Goal: Task Accomplishment & Management: Manage account settings

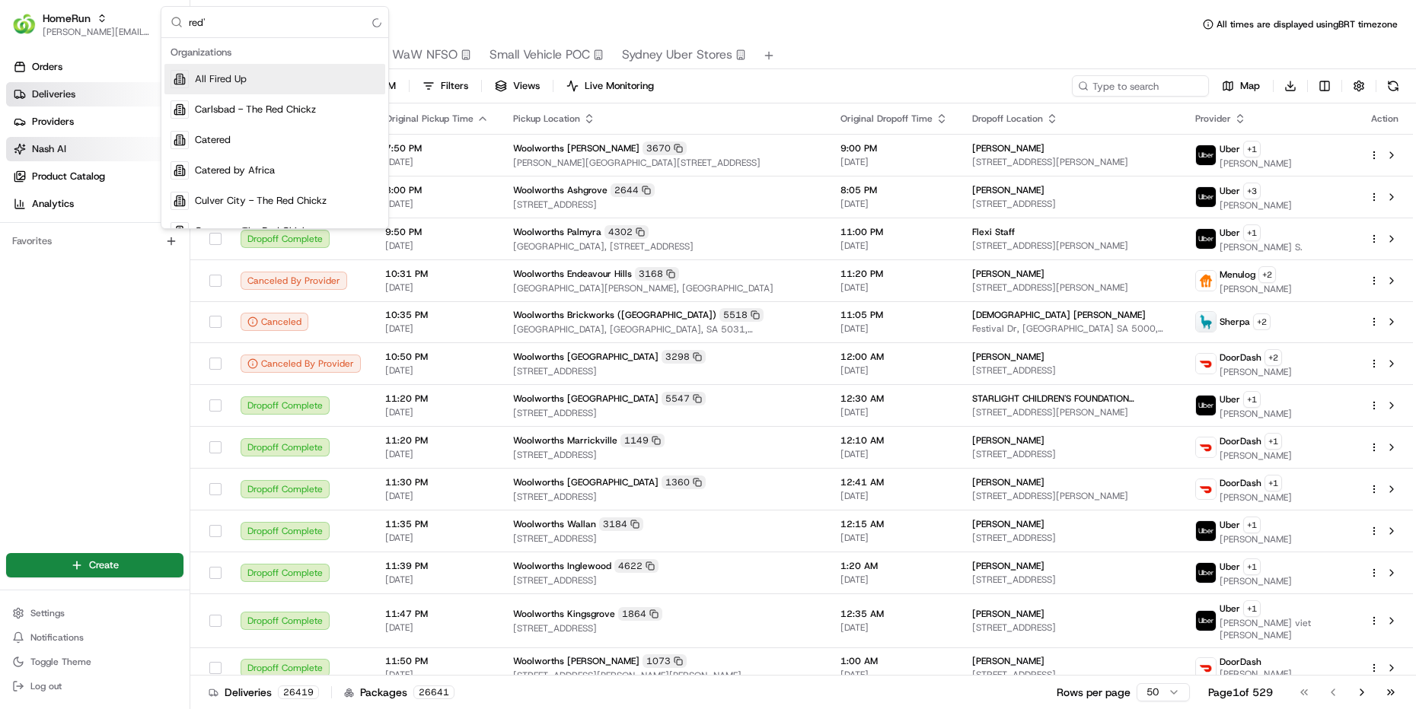
type input "red's"
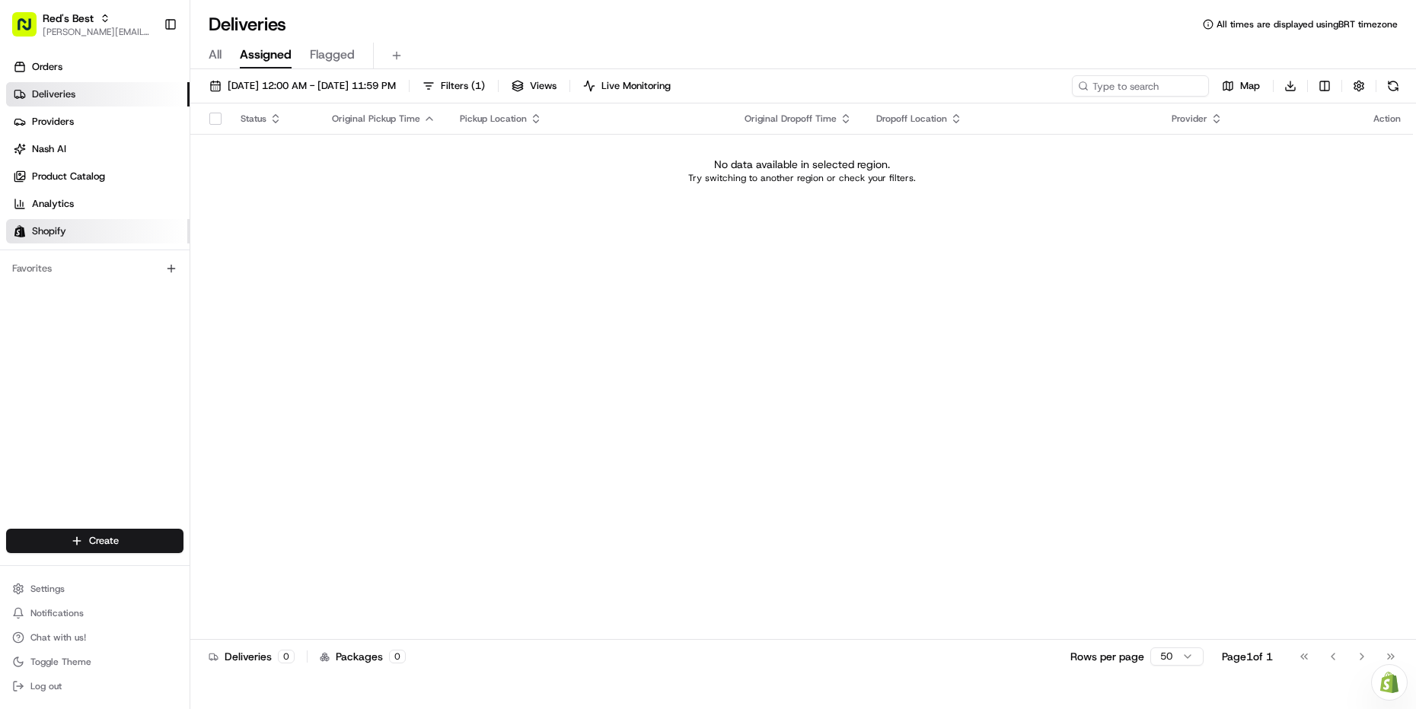
click at [97, 236] on link "Shopify" at bounding box center [97, 231] width 183 height 24
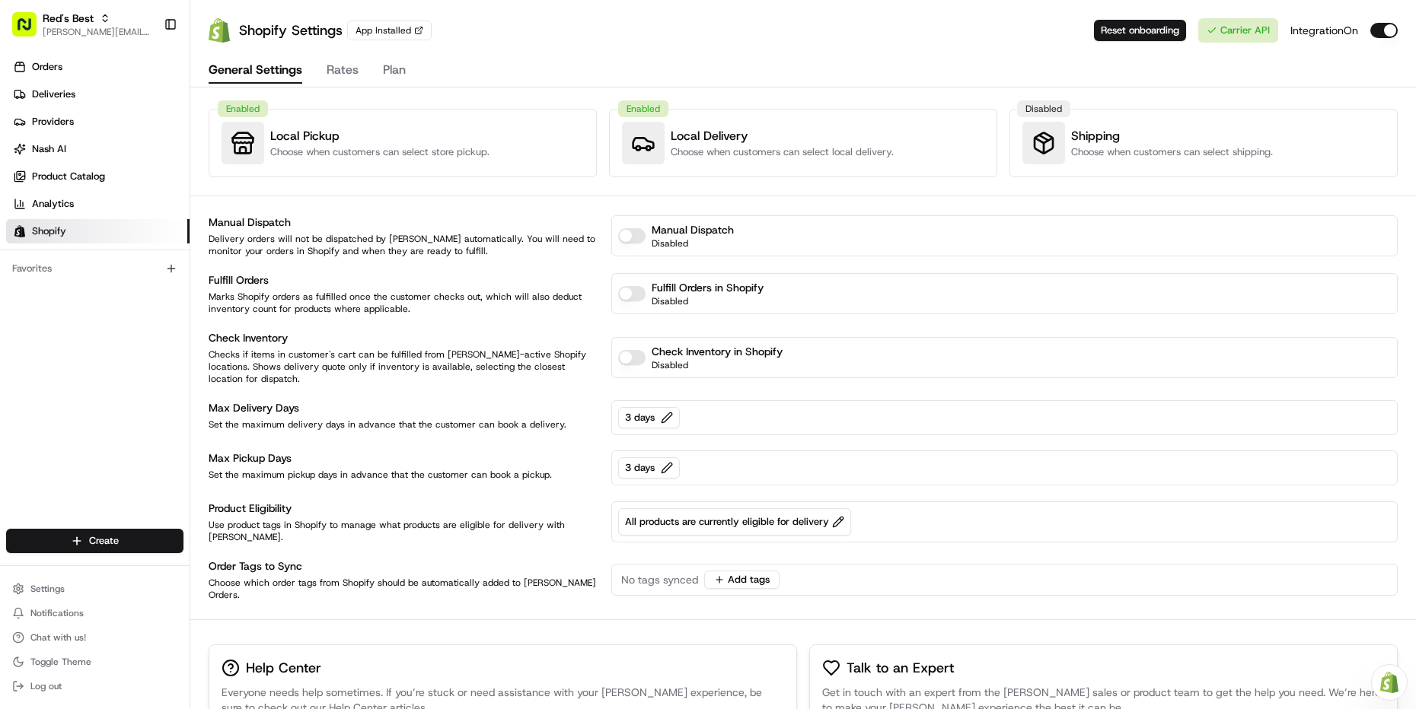
click at [334, 94] on div "General Settings Rates Plan Enabled Local Pickup Choose when customers can sele…" at bounding box center [803, 442] width 1189 height 786
click at [337, 73] on button "Rates" at bounding box center [342, 71] width 32 height 26
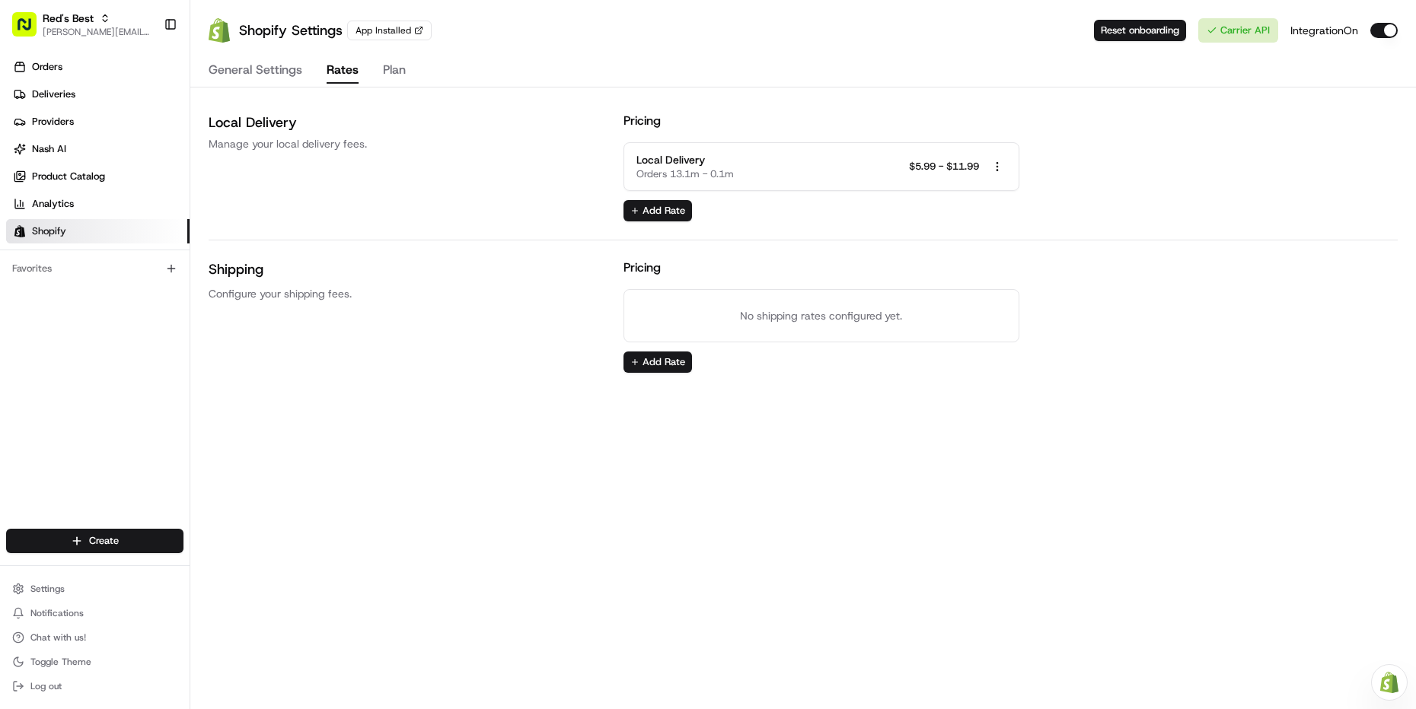
click at [809, 174] on div "Local Delivery Orders 13.1m - 0.1m $5.99 - $11.99 Open menu" at bounding box center [821, 166] width 371 height 29
drag, startPoint x: 962, startPoint y: 167, endPoint x: 994, endPoint y: 168, distance: 32.0
click at [963, 167] on span "$5.99 - $11.99" at bounding box center [944, 167] width 70 height 14
click at [995, 167] on html "Red's Best [PERSON_NAME][EMAIL_ADDRESS][DOMAIN_NAME] Toggle Sidebar Orders Deli…" at bounding box center [708, 354] width 1416 height 709
click at [991, 187] on span "Edit Rate" at bounding box center [997, 194] width 41 height 14
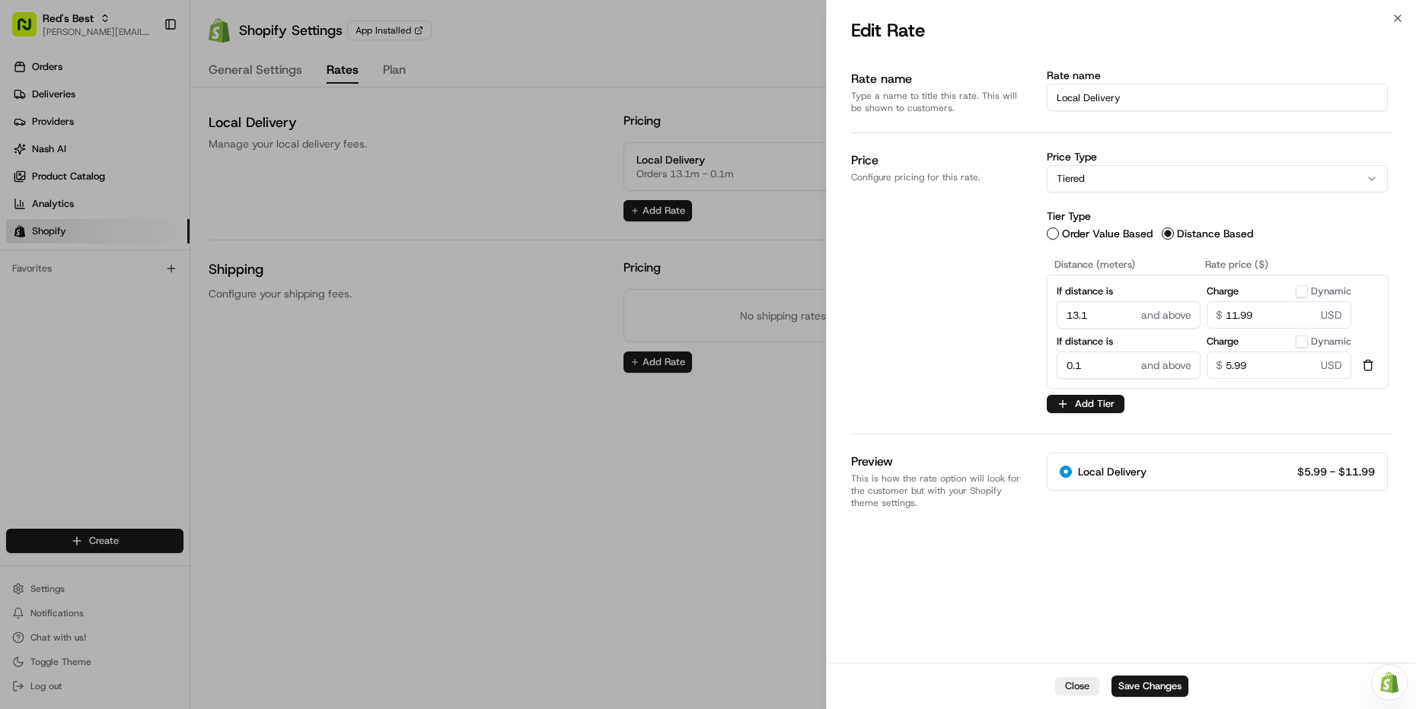
click at [1093, 303] on input "13.1" at bounding box center [1128, 314] width 145 height 27
click at [1363, 368] on button "button" at bounding box center [1367, 365] width 21 height 27
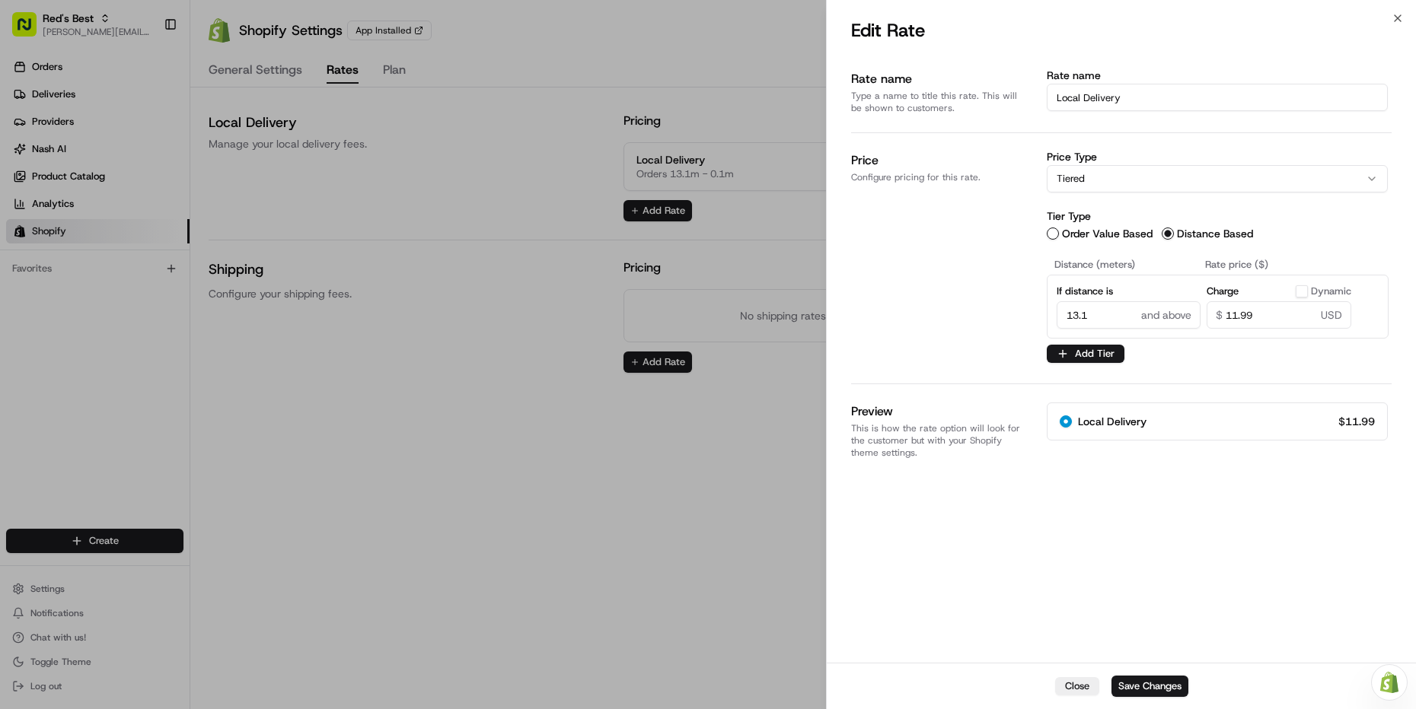
click at [1099, 307] on input "13.1" at bounding box center [1128, 314] width 145 height 27
click at [1104, 375] on div "Price Configure pricing for this rate. Price Type Tiered DynamicPrice will be c…" at bounding box center [1121, 258] width 540 height 251
click at [1093, 354] on button "Add Tier" at bounding box center [1085, 354] width 78 height 18
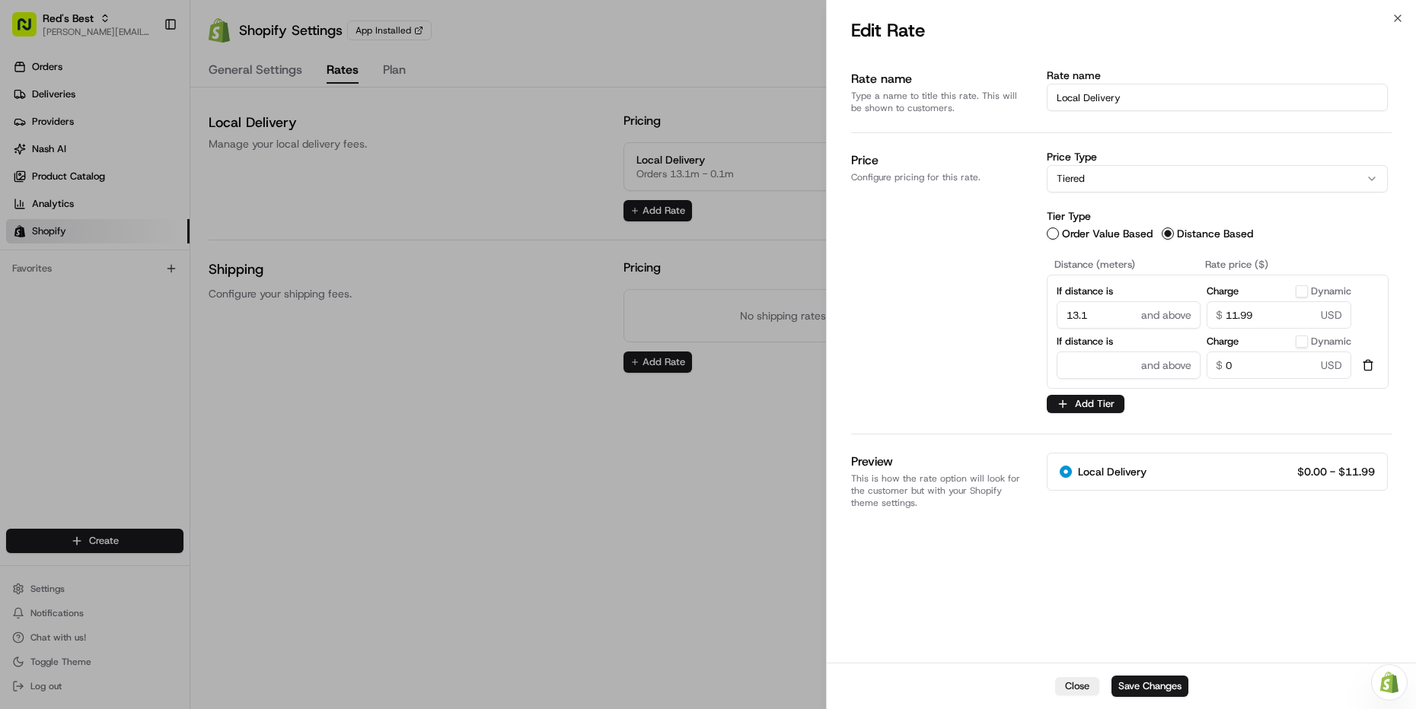
click at [1086, 320] on input "13.1" at bounding box center [1128, 314] width 145 height 27
type input ".1"
type input "1"
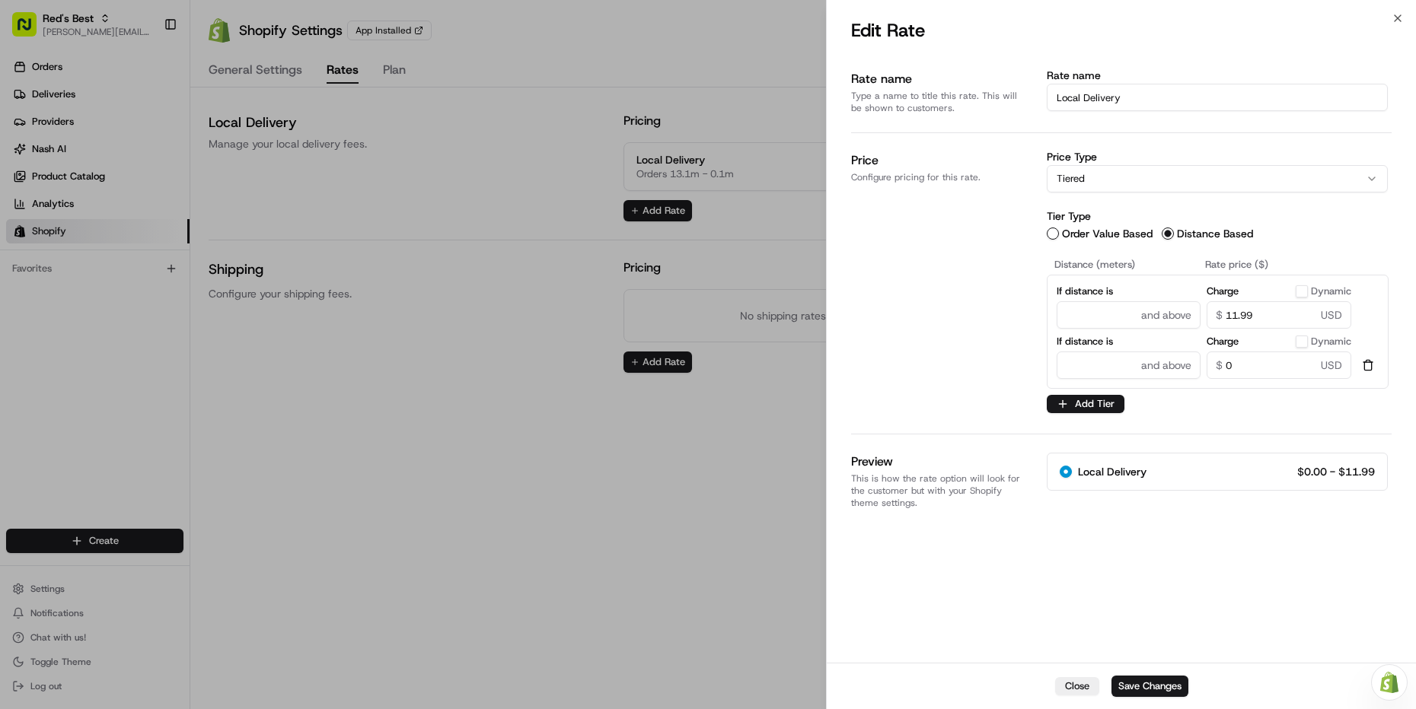
type input "3"
type input "0.1"
type button "on"
click at [1239, 311] on input "11.99" at bounding box center [1278, 314] width 145 height 27
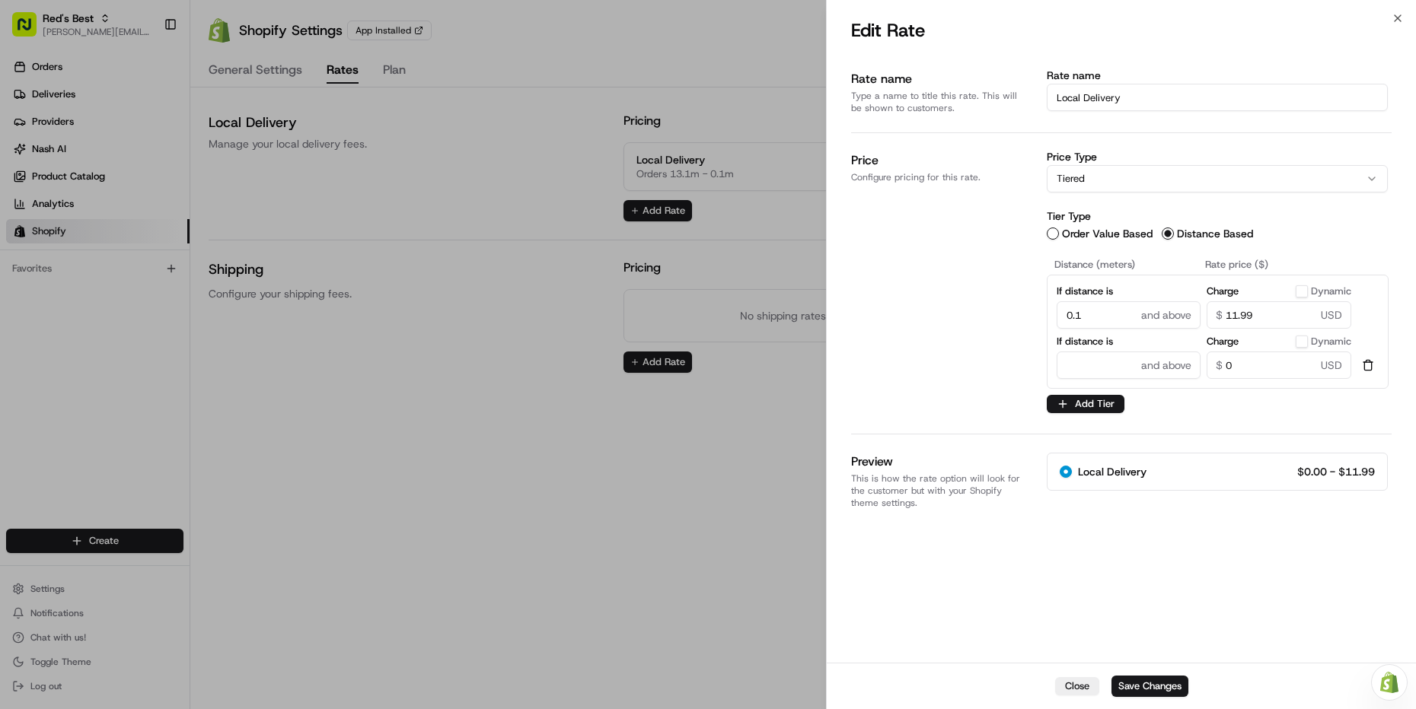
click at [1239, 311] on input "11.99" at bounding box center [1278, 314] width 145 height 27
type input "5.99"
paste input "21082.41"
drag, startPoint x: 1097, startPoint y: 365, endPoint x: 1291, endPoint y: 396, distance: 195.9
click at [1237, 387] on div "If distance is 0.1 and above Charge on Dynamic 5.99 $ USD If distance is 21082.…" at bounding box center [1217, 332] width 342 height 114
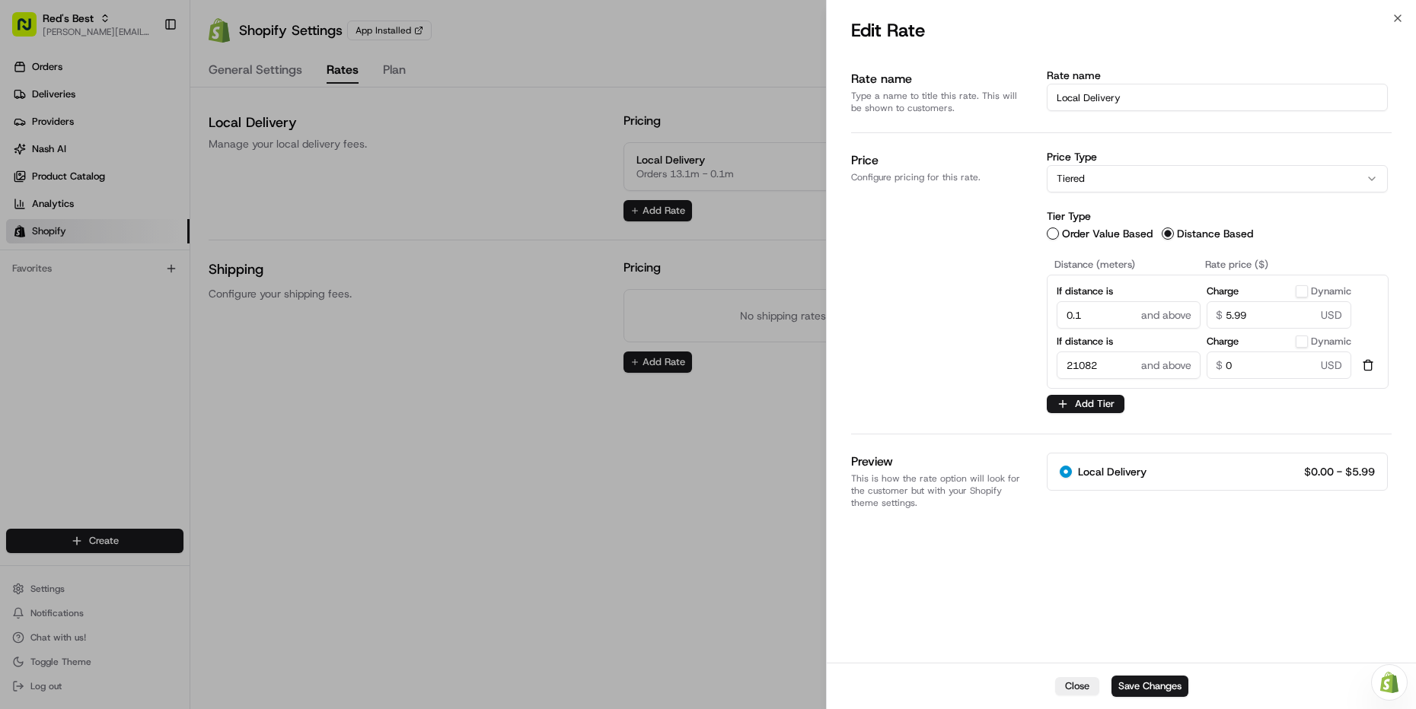
type input "21082"
type button "on"
type input "11.99"
click at [993, 384] on div "Price Configure pricing for this rate." at bounding box center [938, 283] width 174 height 264
click at [1090, 370] on input "21082" at bounding box center [1128, 365] width 145 height 27
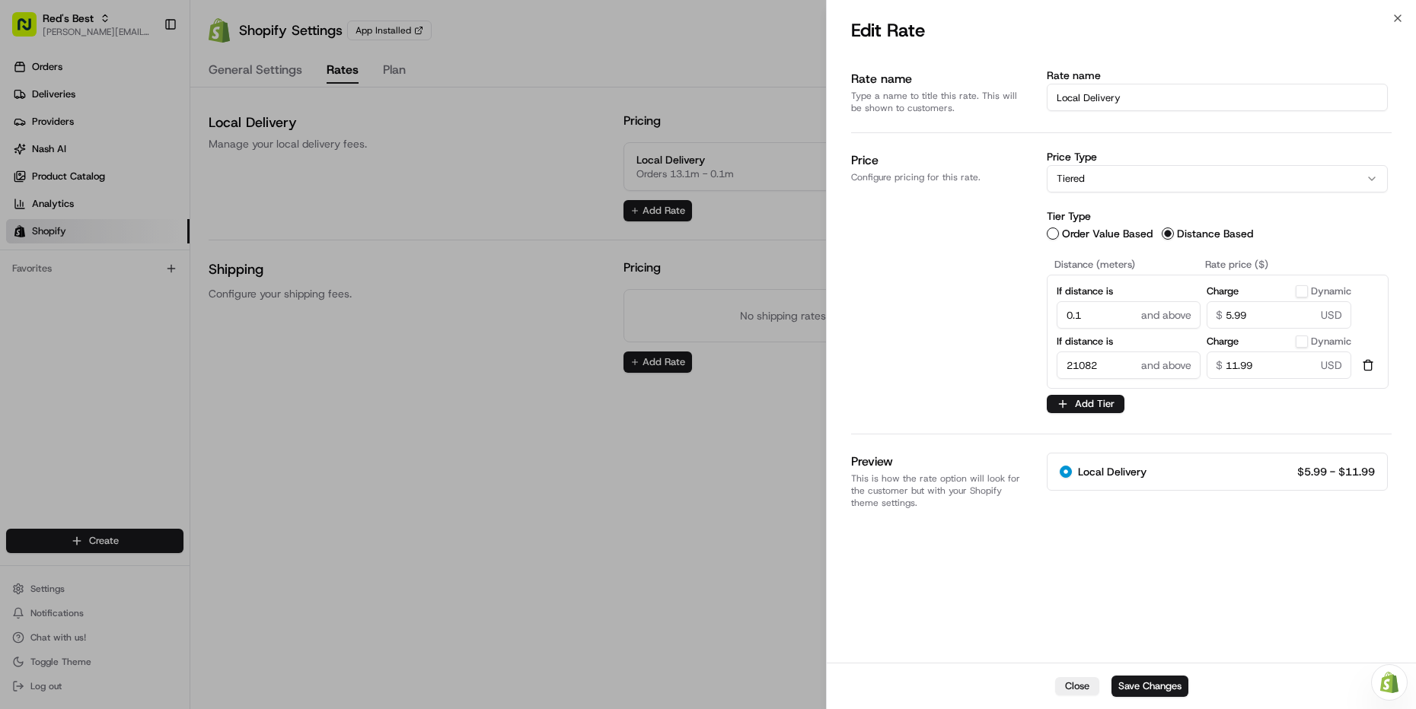
click at [1090, 370] on input "21082" at bounding box center [1128, 365] width 145 height 27
click at [1088, 371] on input "21082" at bounding box center [1128, 365] width 145 height 27
click at [985, 412] on div "Price Configure pricing for this rate." at bounding box center [938, 283] width 174 height 264
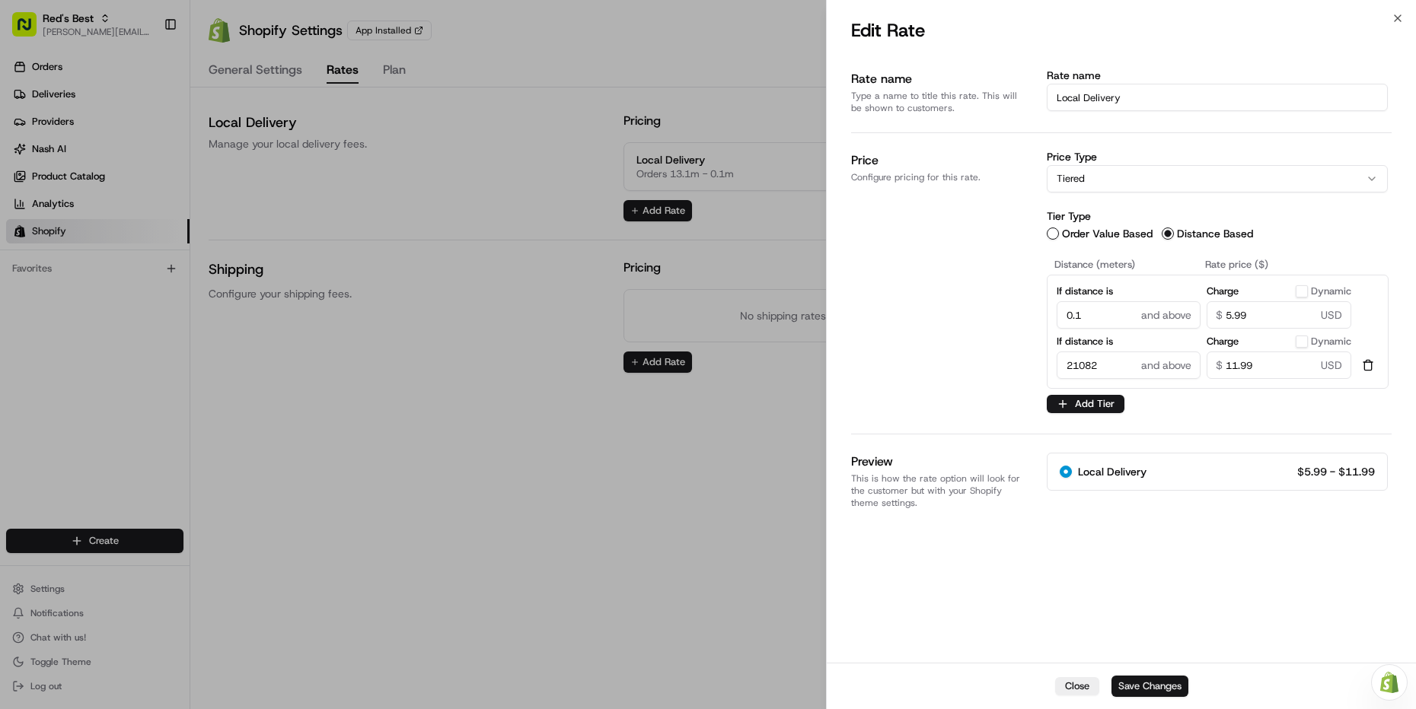
click at [1142, 677] on button "Save Changes" at bounding box center [1149, 686] width 77 height 21
type input "13.1"
type input "11.99"
type input "0.1"
type input "5.99"
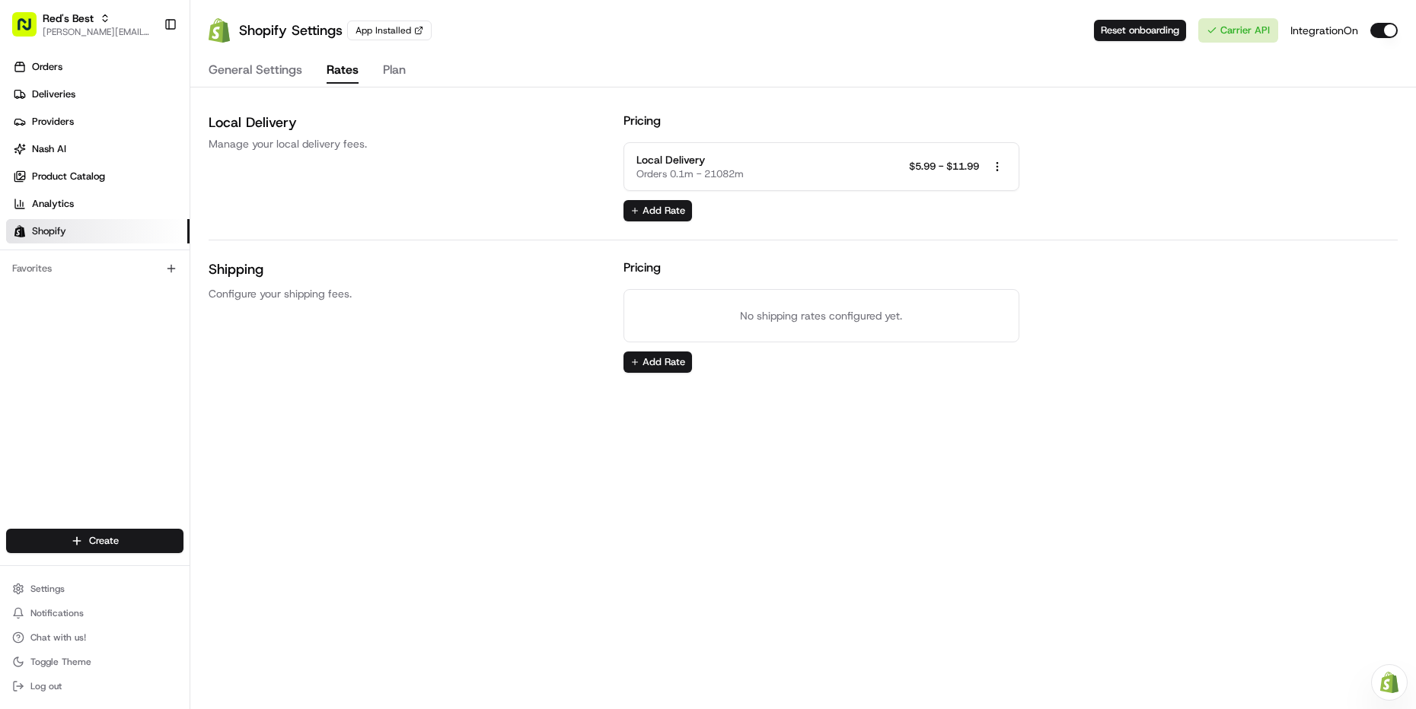
click at [526, 210] on div "Local Delivery Manage your local delivery fees." at bounding box center [407, 167] width 396 height 110
click at [393, 35] on div "App Installed" at bounding box center [389, 31] width 84 height 20
click at [1103, 453] on div "Need help with your Shopify Onboarding? Reach out to Support by clicking this b…" at bounding box center [802, 354] width 1225 height 709
click at [371, 32] on div "App Installed" at bounding box center [389, 31] width 84 height 20
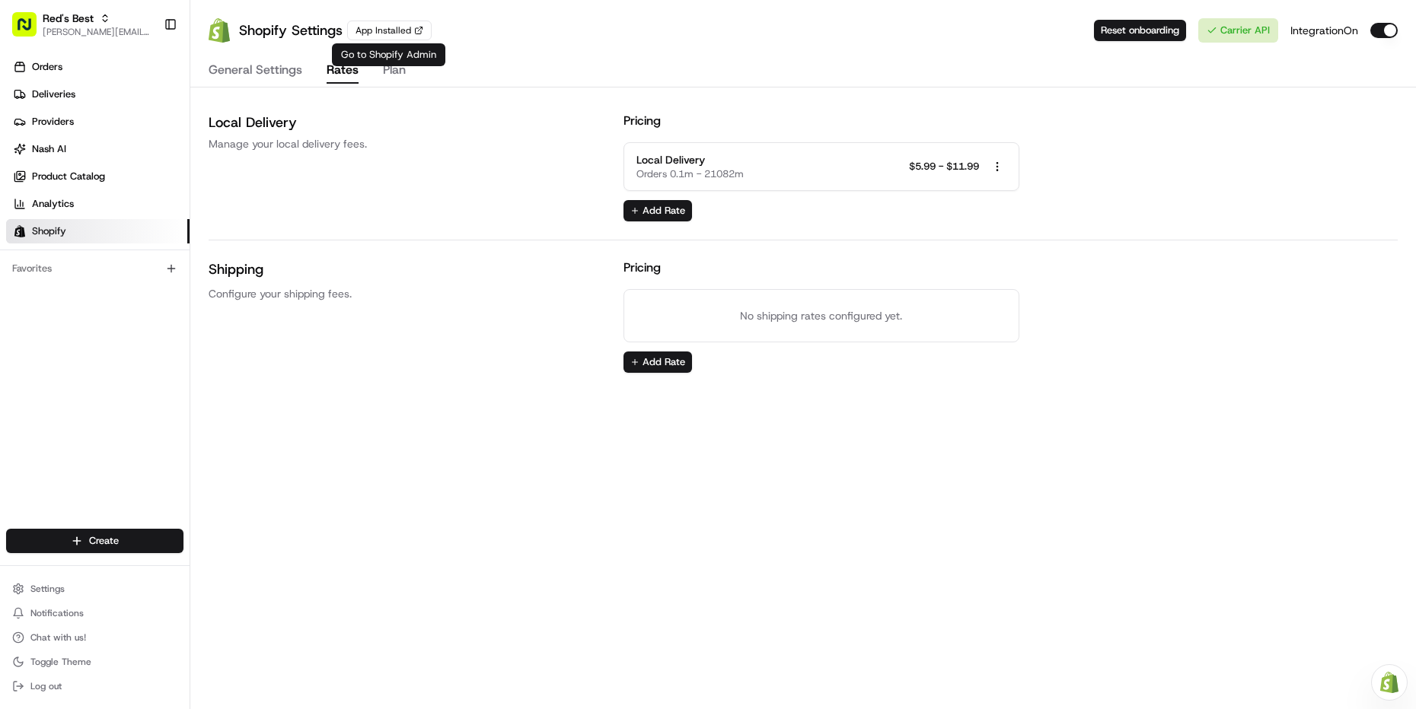
click at [110, 218] on ul "Orders Deliveries Providers [PERSON_NAME] Product Catalog Analytics Shopify" at bounding box center [97, 149] width 183 height 189
click at [107, 225] on link "Shopify" at bounding box center [97, 231] width 183 height 24
click at [149, 234] on link "Shopify" at bounding box center [97, 231] width 183 height 24
click at [263, 85] on div "General Settings Rates Plan" at bounding box center [802, 71] width 1225 height 33
click at [266, 78] on button "General Settings" at bounding box center [256, 71] width 94 height 26
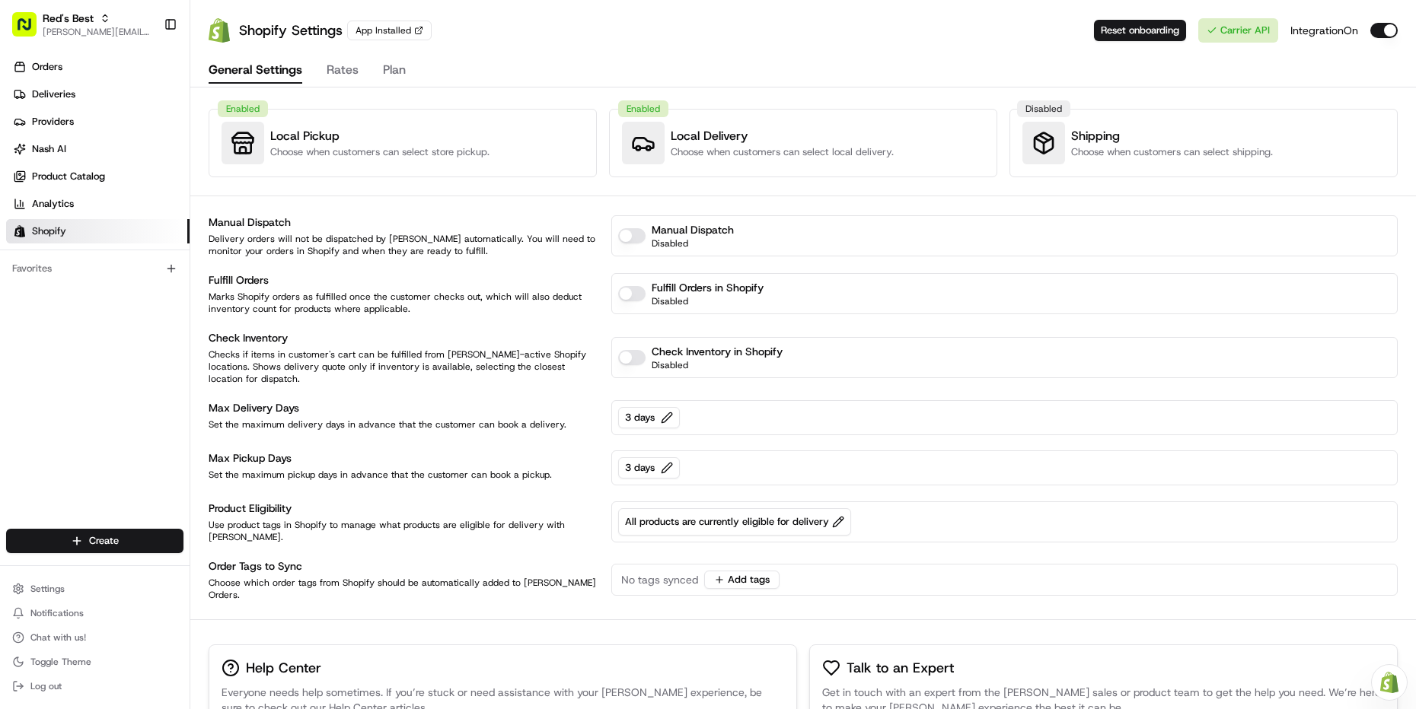
click at [430, 349] on p "Checks if items in customer's cart can be fulfilled from [PERSON_NAME]-active S…" at bounding box center [405, 367] width 393 height 37
click at [651, 407] on button "3 days" at bounding box center [649, 417] width 62 height 21
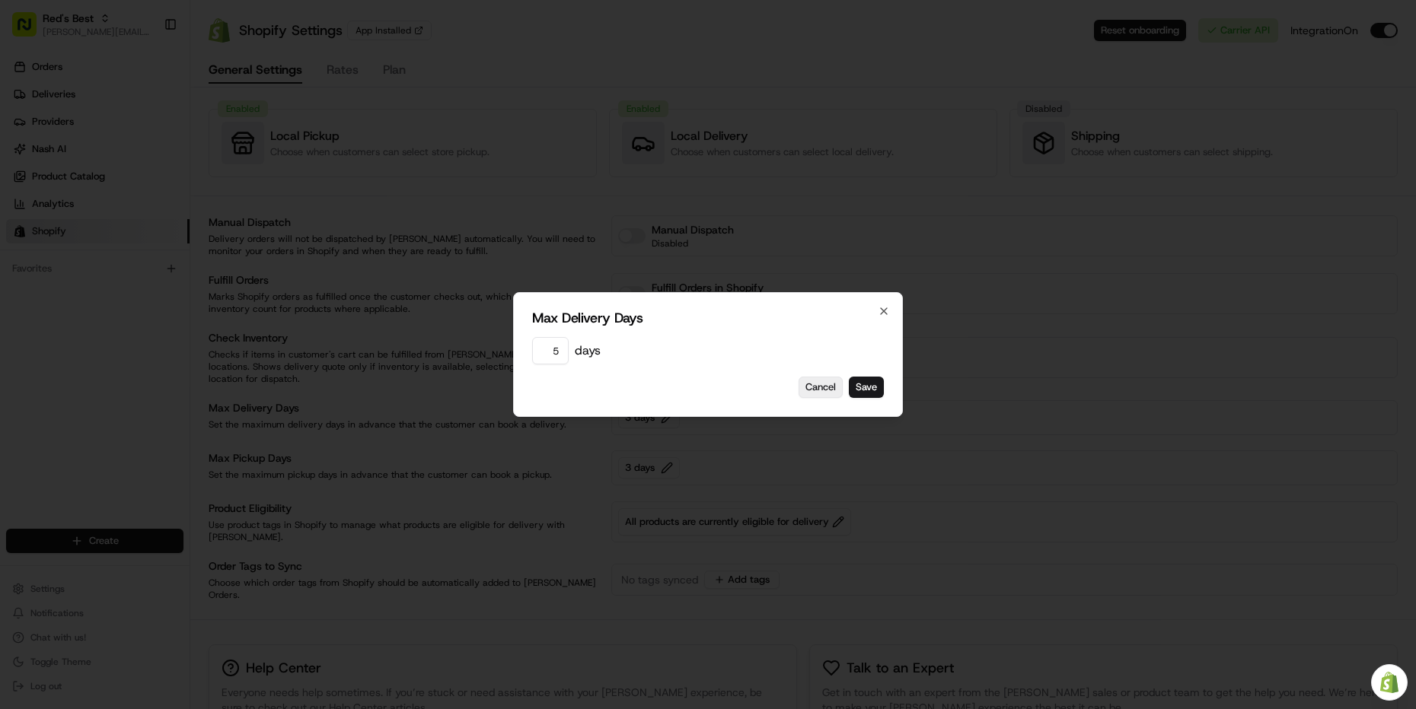
type input "5"
click at [826, 388] on button "Cancel" at bounding box center [820, 387] width 44 height 21
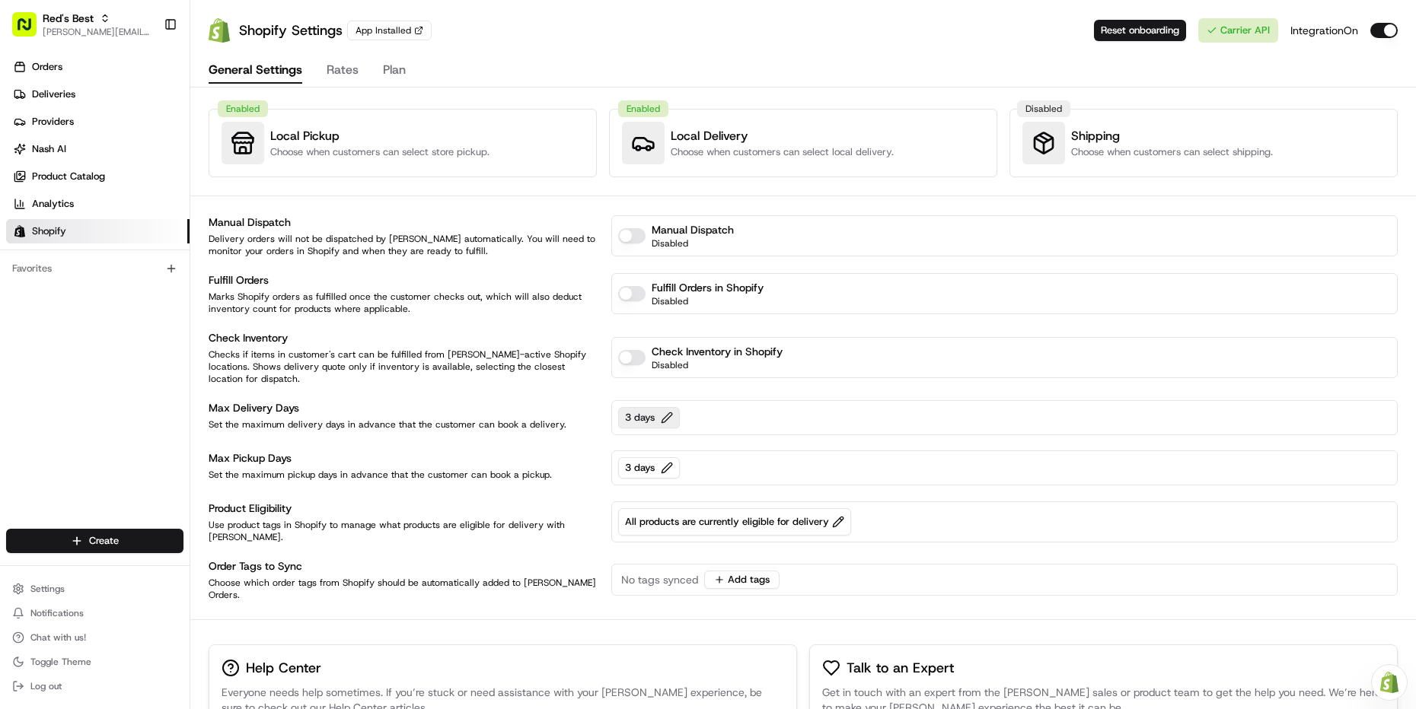
click at [625, 407] on button "3 days" at bounding box center [649, 417] width 62 height 21
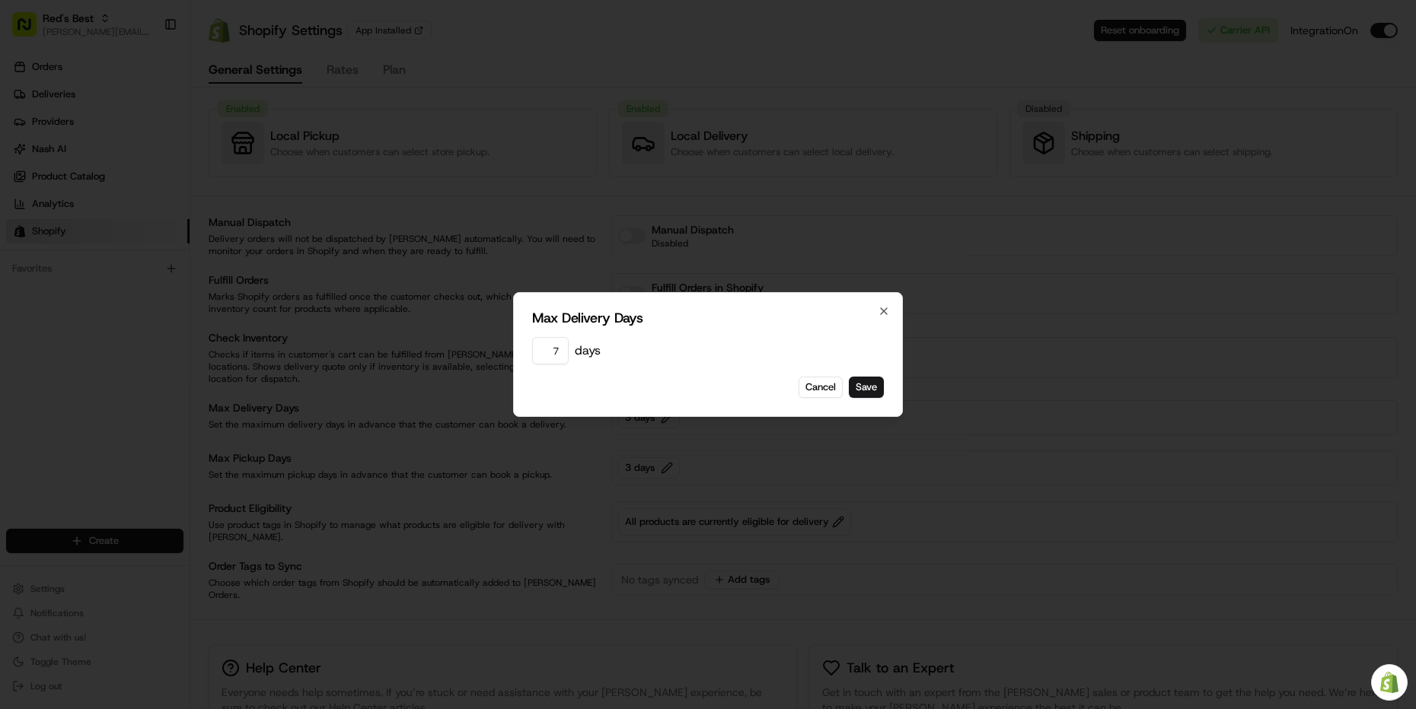
type input "7"
click at [871, 399] on div "Max Delivery Days 7 days Cancel Save Close" at bounding box center [708, 354] width 390 height 125
click at [871, 393] on button "Save" at bounding box center [866, 387] width 35 height 21
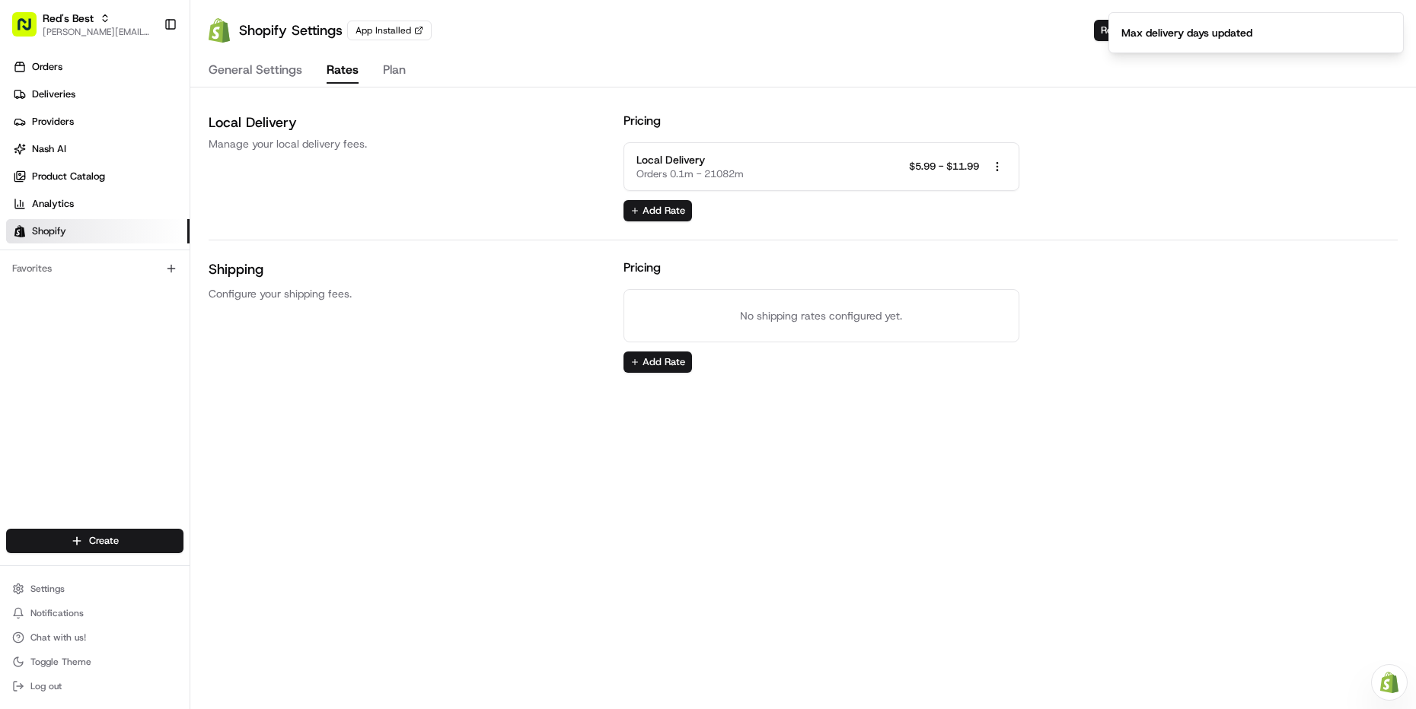
click at [341, 82] on button "Rates" at bounding box center [342, 71] width 32 height 26
click at [493, 236] on div "Local Delivery Manage your local delivery fees. Pricing Local Delivery Orders 0…" at bounding box center [803, 242] width 1189 height 261
click at [675, 167] on span "Orders 0.1m - 21082m" at bounding box center [689, 174] width 107 height 14
click at [670, 209] on button "Add Rate" at bounding box center [657, 210] width 68 height 21
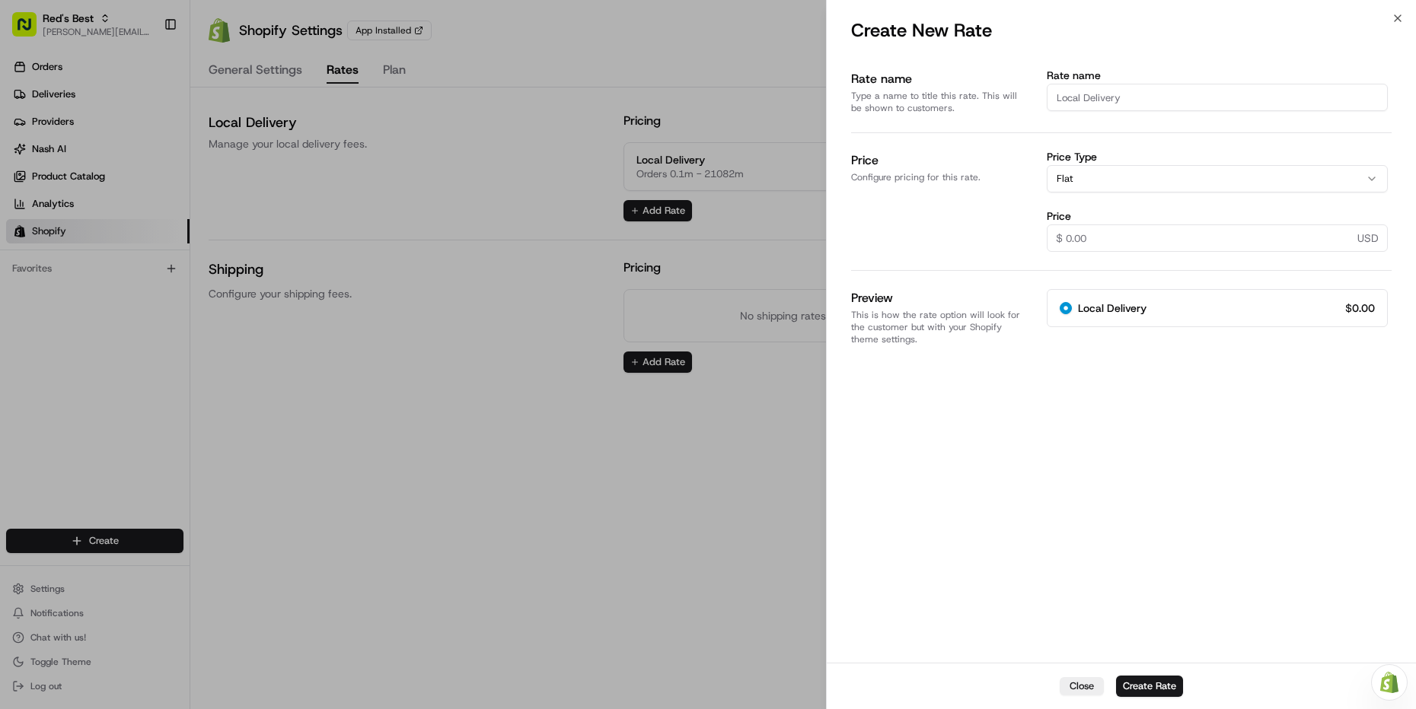
click at [1045, 392] on div "Rate name Type a name to title this rate. This will be shown to customers. Rate…" at bounding box center [1121, 356] width 540 height 608
click at [763, 338] on div at bounding box center [708, 354] width 1416 height 709
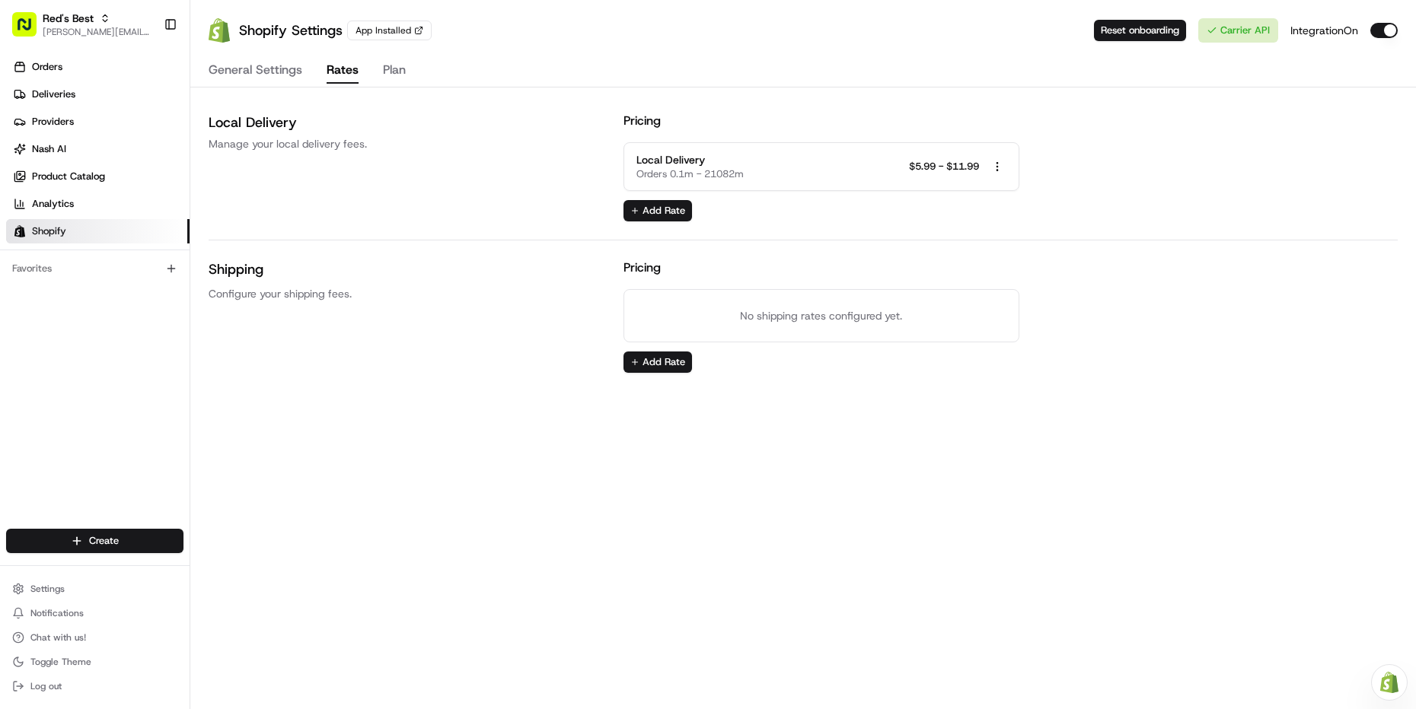
click at [1012, 170] on div "Local Delivery Orders 0.1m - 21082m $5.99 - $11.99 Open menu" at bounding box center [821, 166] width 396 height 49
click at [1002, 170] on html "Red's Best [PERSON_NAME][EMAIL_ADDRESS][DOMAIN_NAME] Toggle Sidebar Orders Deli…" at bounding box center [708, 354] width 1416 height 709
click at [991, 199] on span "Edit Rate" at bounding box center [997, 194] width 41 height 14
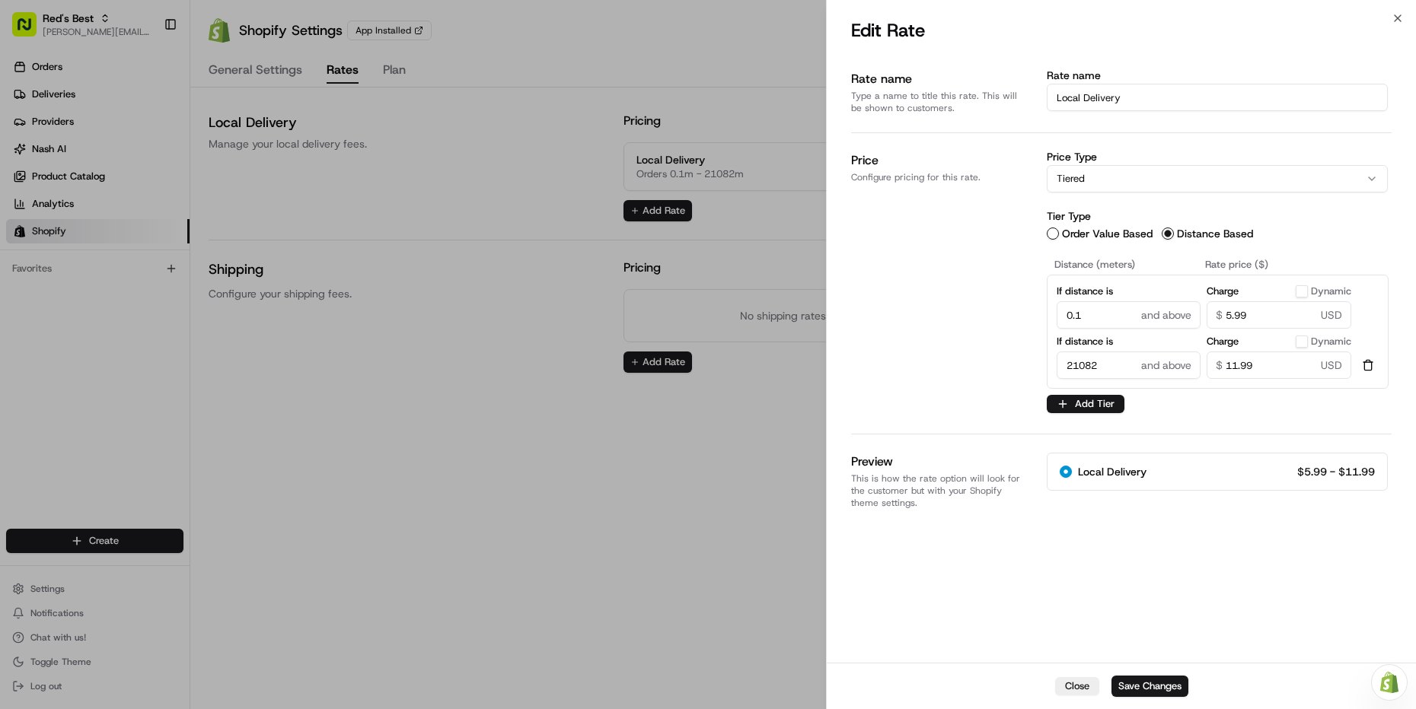
click at [966, 426] on div "Price Configure pricing for this rate. Price Type Tiered DynamicPrice will be c…" at bounding box center [1121, 283] width 540 height 301
select select "flat"
radio input "true"
click at [316, 118] on div at bounding box center [708, 354] width 1416 height 709
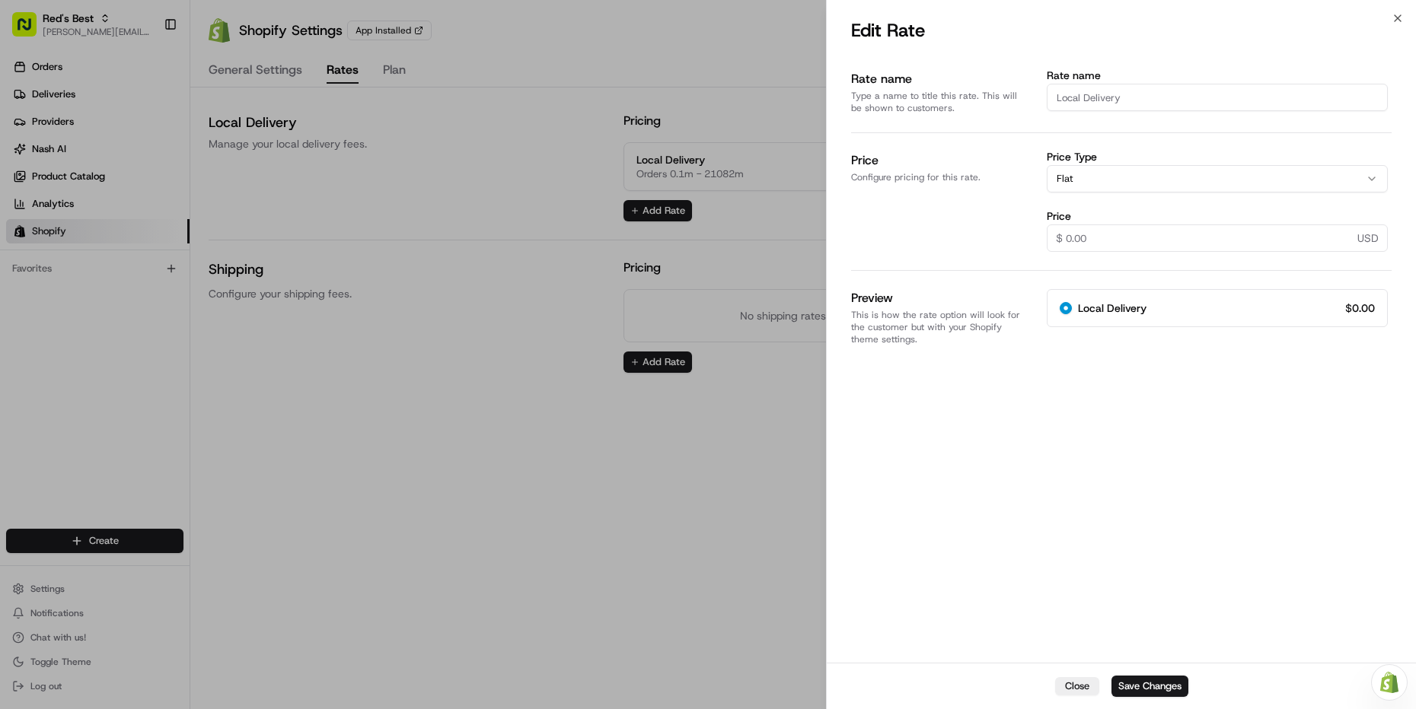
click at [266, 81] on html "Red's Best [PERSON_NAME][EMAIL_ADDRESS][DOMAIN_NAME] Toggle Sidebar Orders Deli…" at bounding box center [708, 354] width 1416 height 709
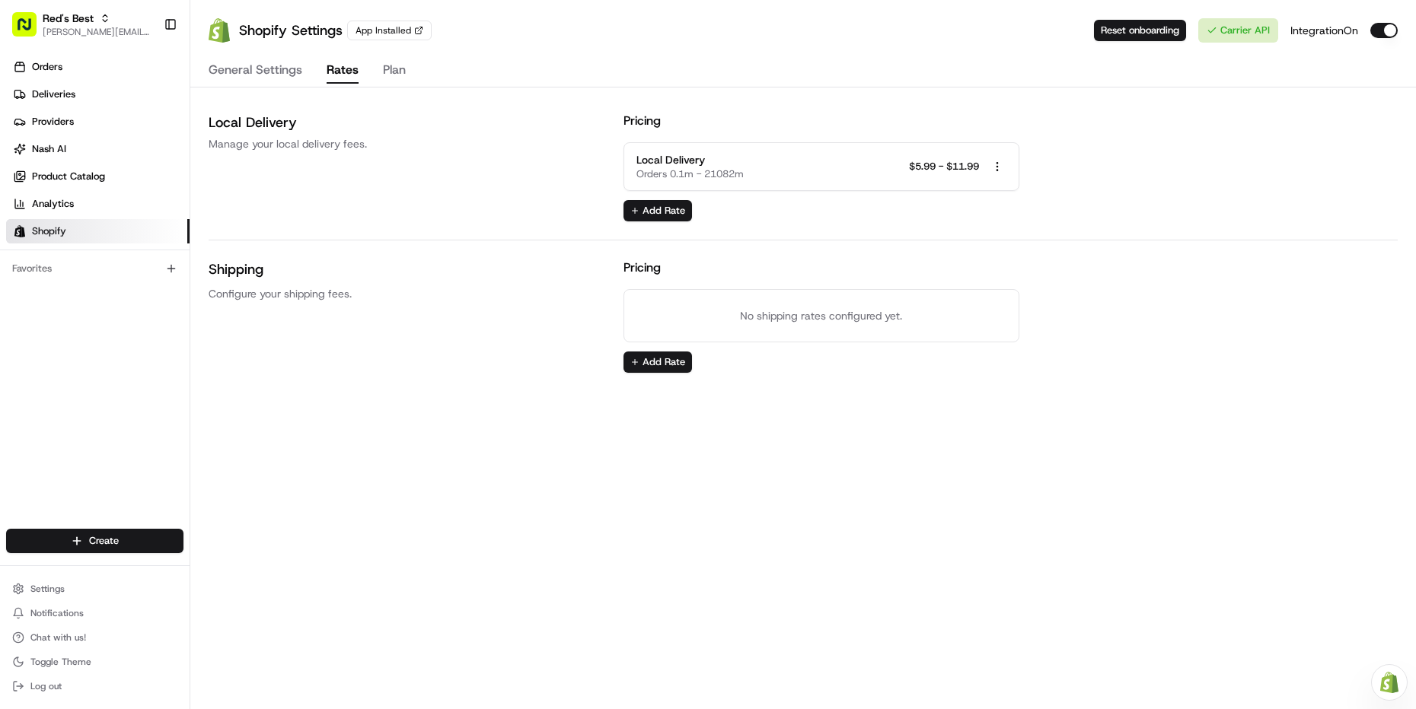
click at [266, 78] on button "General Settings" at bounding box center [256, 71] width 94 height 26
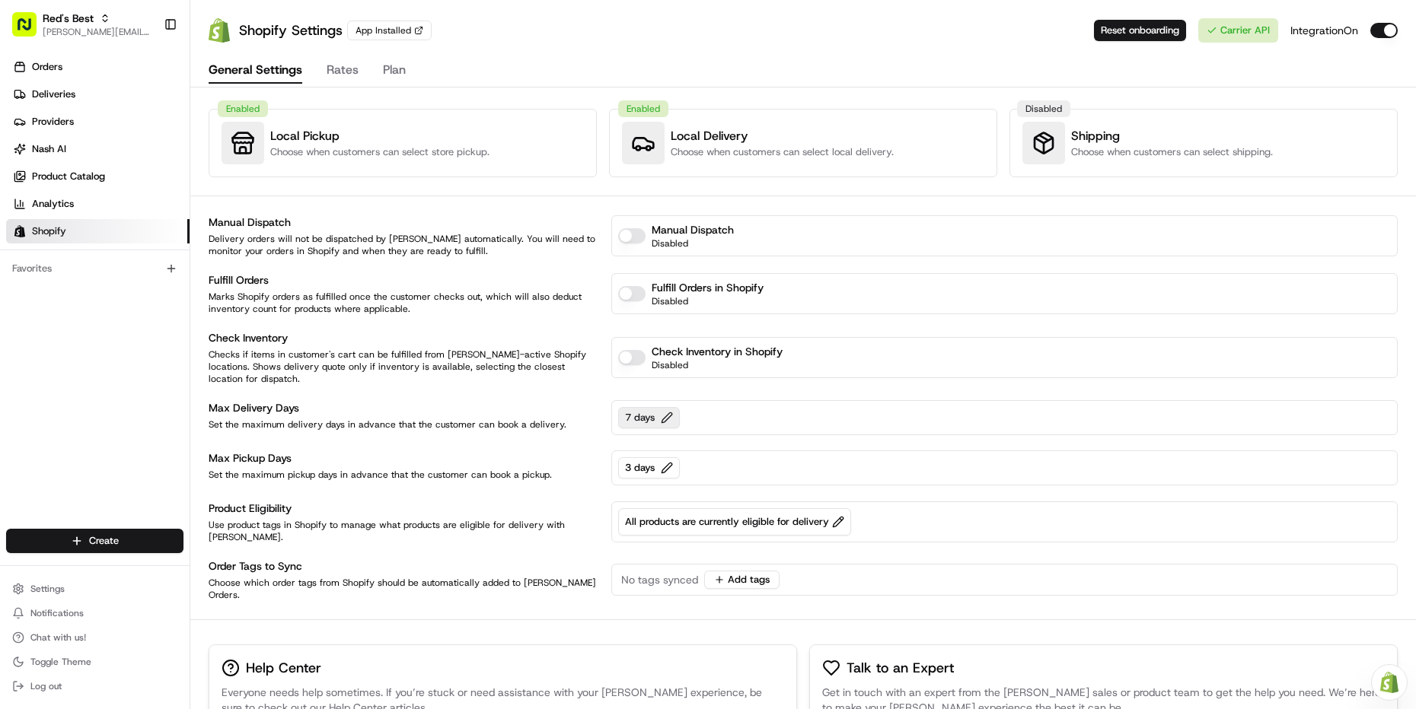
click at [655, 407] on button "7 days" at bounding box center [649, 417] width 62 height 21
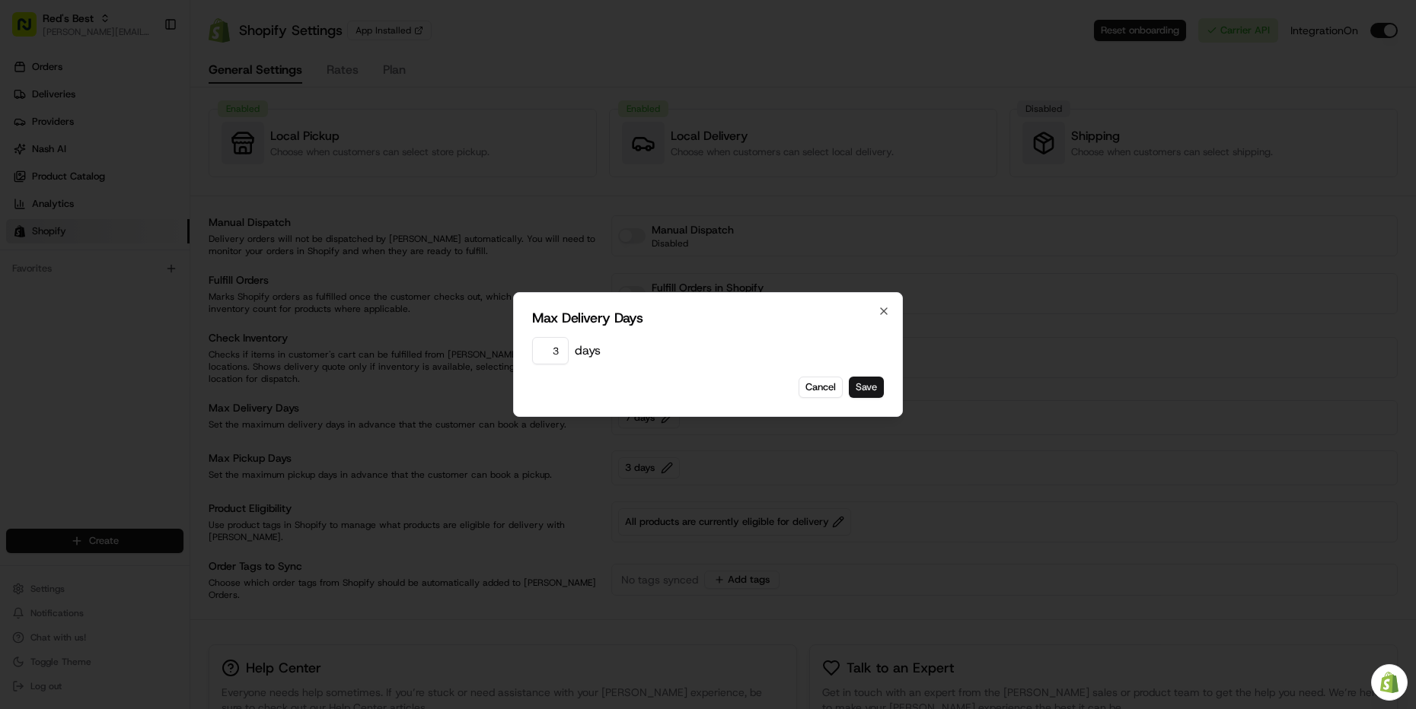
type input "3"
click at [861, 383] on button "Save" at bounding box center [866, 387] width 35 height 21
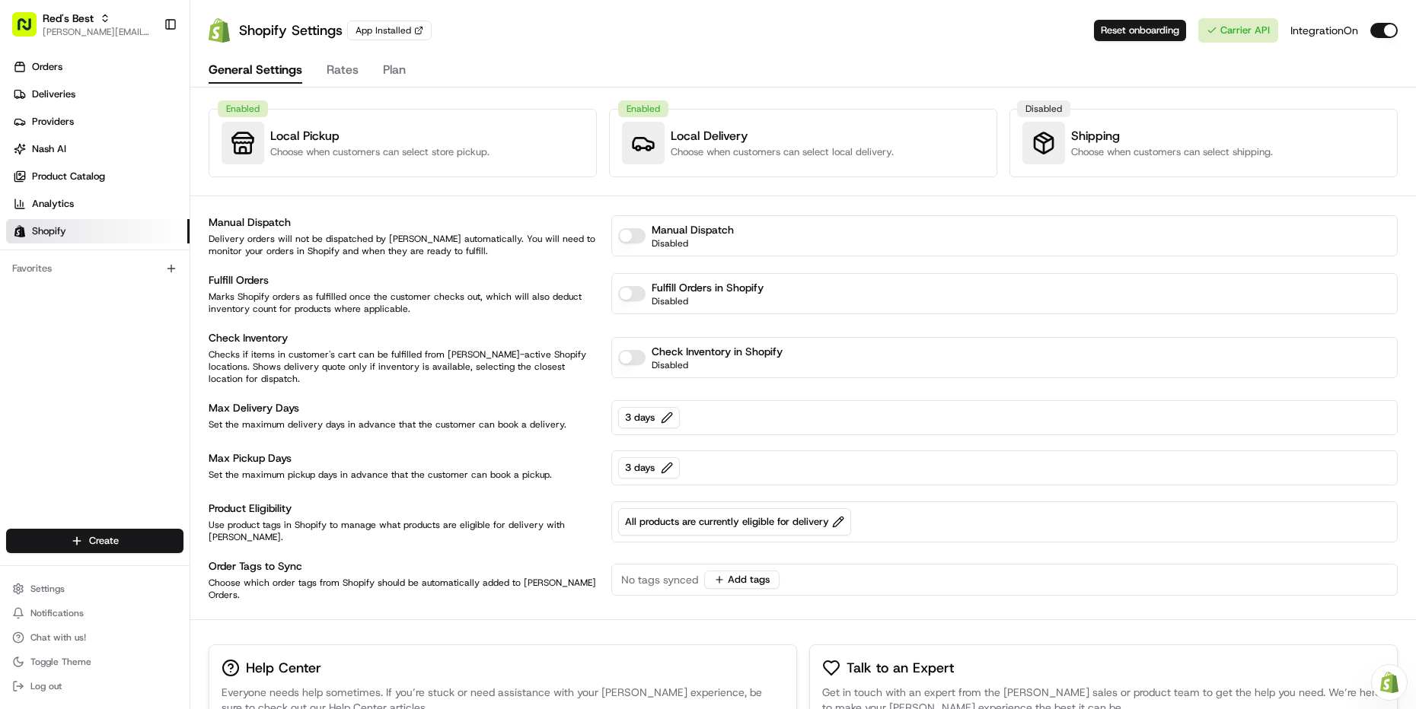
click at [302, 374] on div "Manual Dispatch Delivery orders will not be dispatched by [PERSON_NAME] automat…" at bounding box center [803, 408] width 1189 height 387
